Goal: Task Accomplishment & Management: Manage account settings

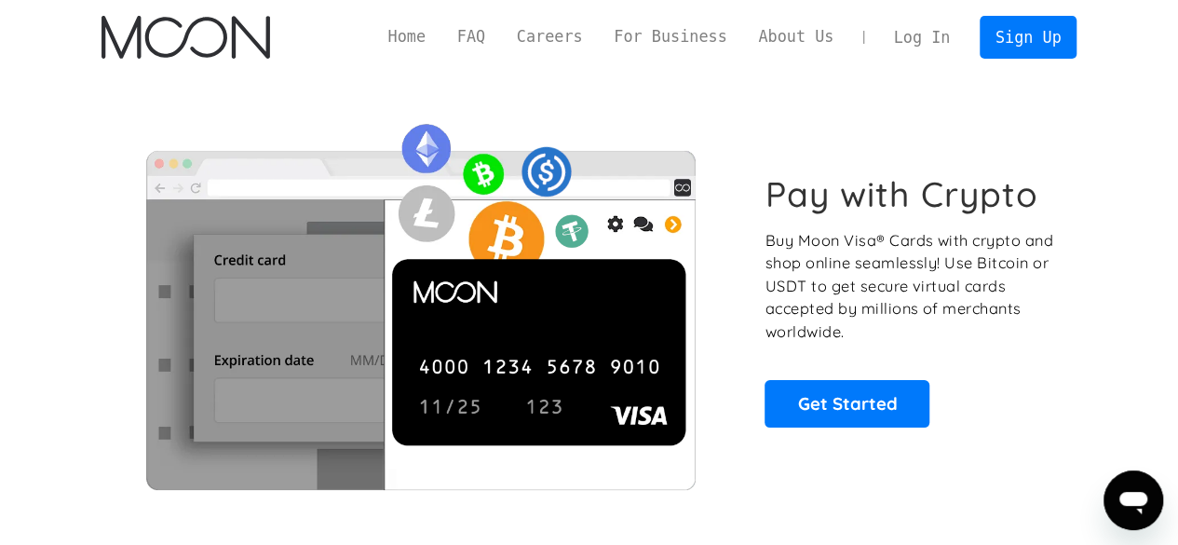
click at [947, 40] on link "Log In" at bounding box center [922, 37] width 88 height 41
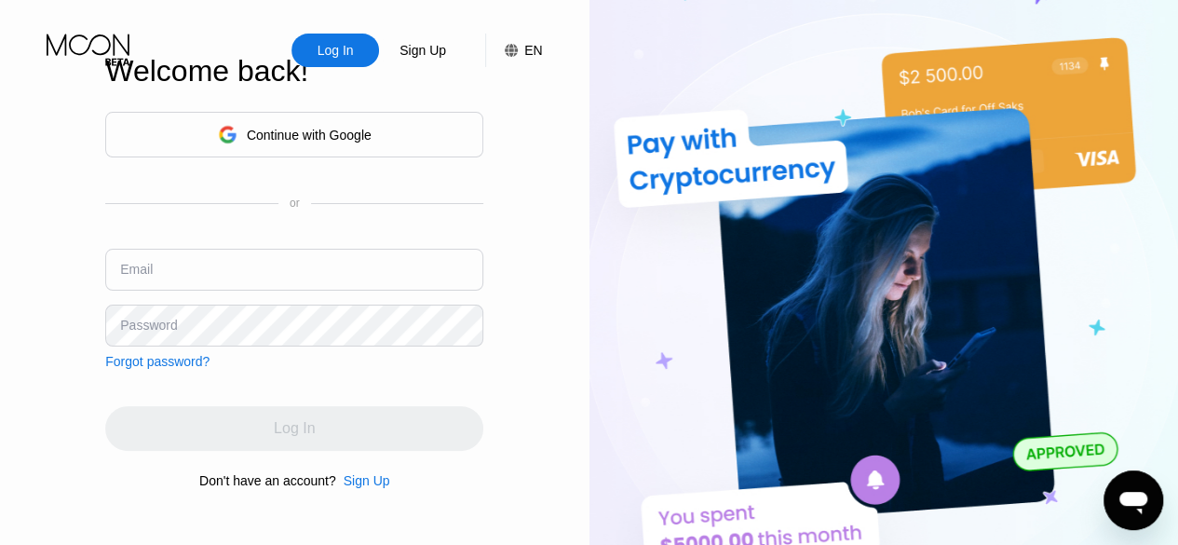
type input "[EMAIL_ADDRESS][DOMAIN_NAME]"
click at [352, 286] on input "[EMAIL_ADDRESS][DOMAIN_NAME]" at bounding box center [294, 270] width 378 height 42
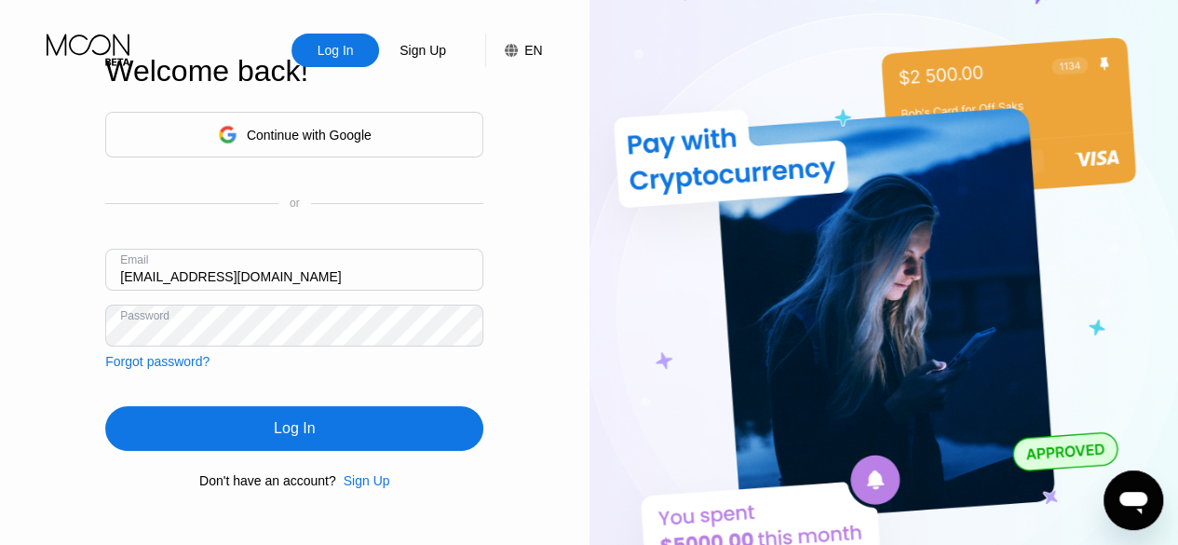
click at [317, 438] on div "Log In" at bounding box center [294, 428] width 378 height 45
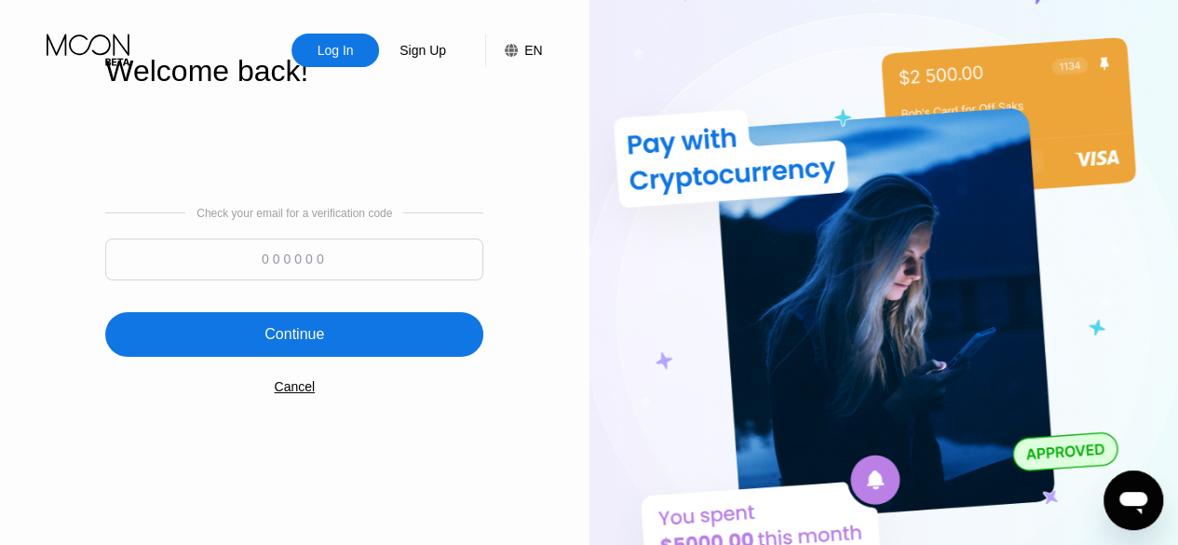
click at [371, 273] on input at bounding box center [294, 259] width 378 height 42
paste input "839923"
type input "839923"
click at [316, 334] on div "Continue" at bounding box center [294, 334] width 60 height 19
